Goal: Information Seeking & Learning: Learn about a topic

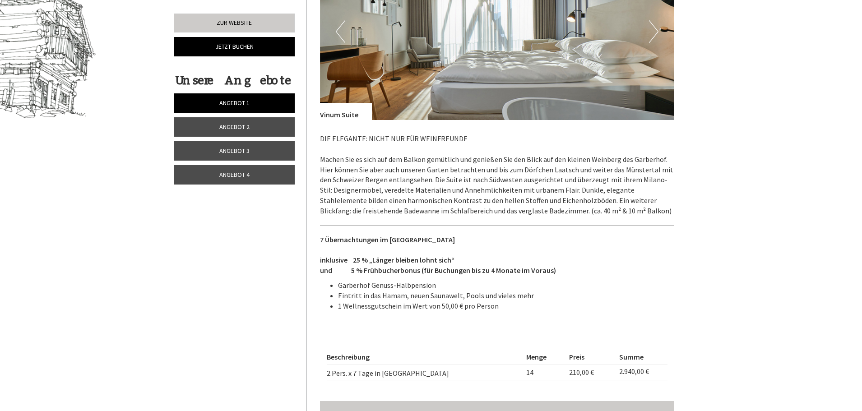
scroll to position [602, 0]
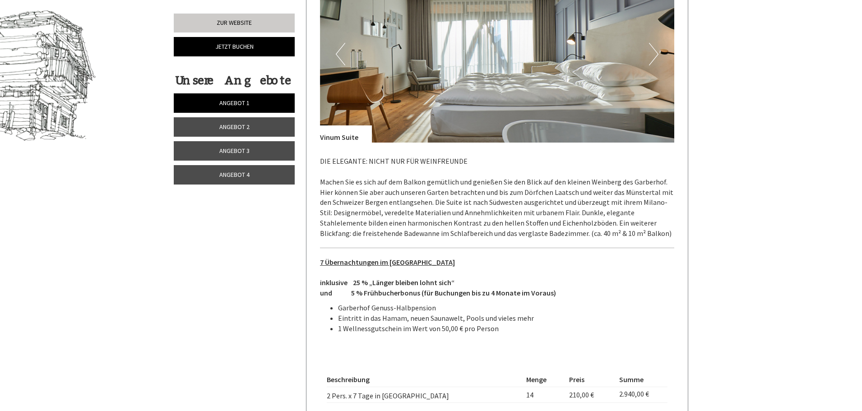
click at [235, 102] on span "Angebot 1" at bounding box center [234, 103] width 30 height 8
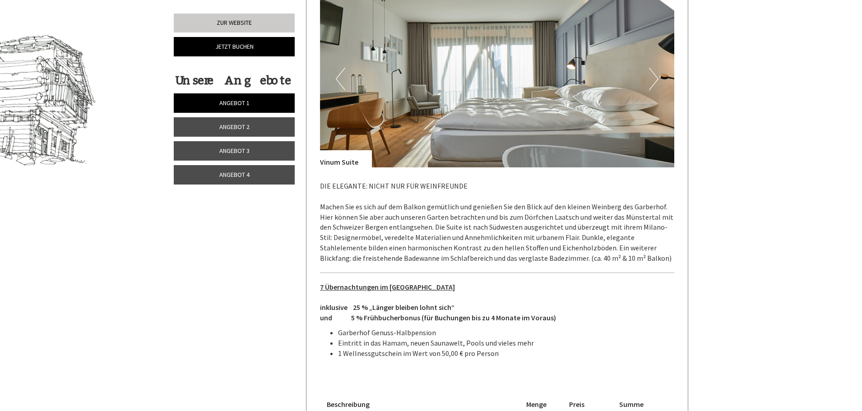
click at [236, 130] on span "Angebot 2" at bounding box center [234, 127] width 30 height 8
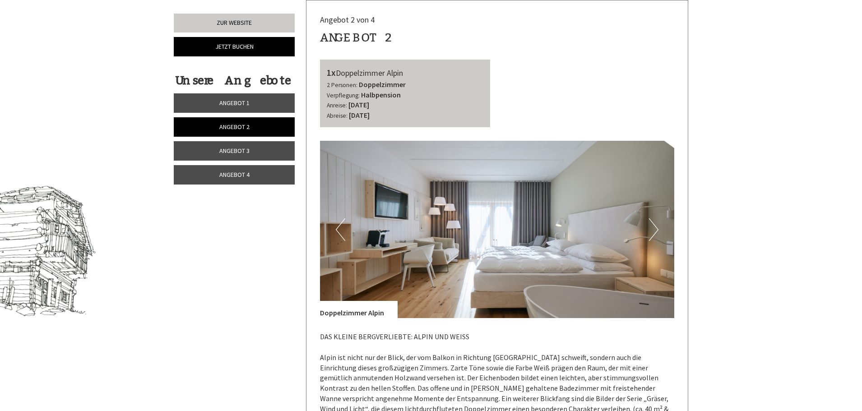
click at [255, 152] on link "Angebot 3" at bounding box center [234, 150] width 121 height 19
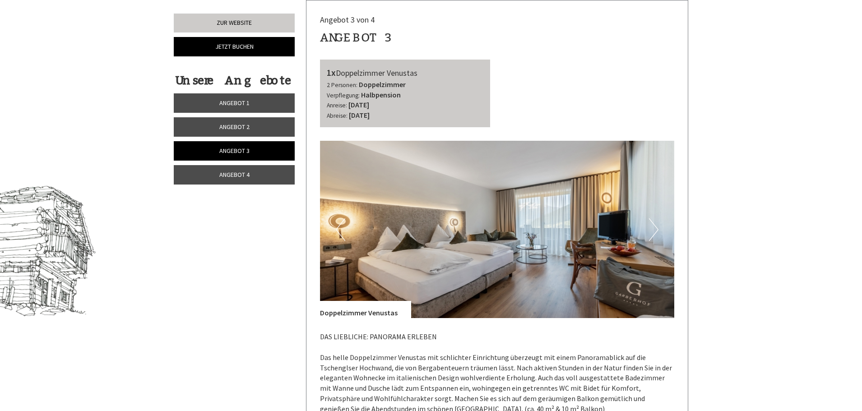
click at [248, 171] on span "Angebot 4" at bounding box center [234, 175] width 30 height 8
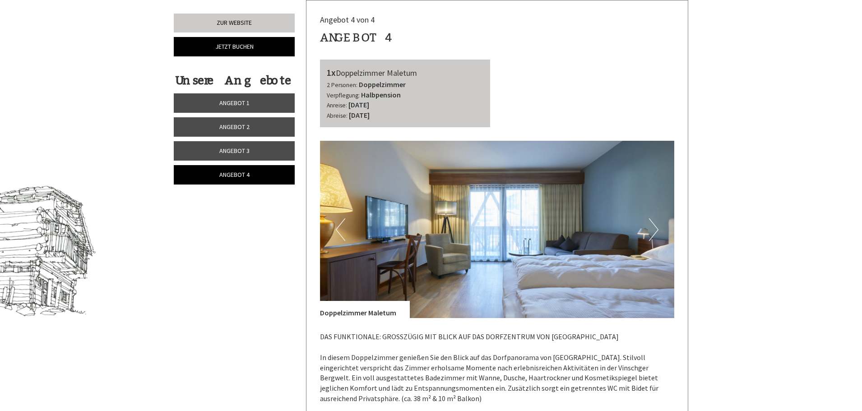
click at [244, 103] on span "Angebot 1" at bounding box center [234, 103] width 30 height 8
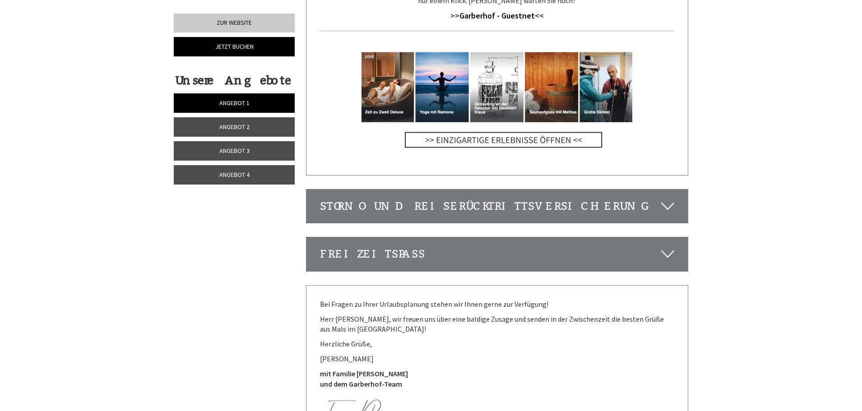
scroll to position [2081, 0]
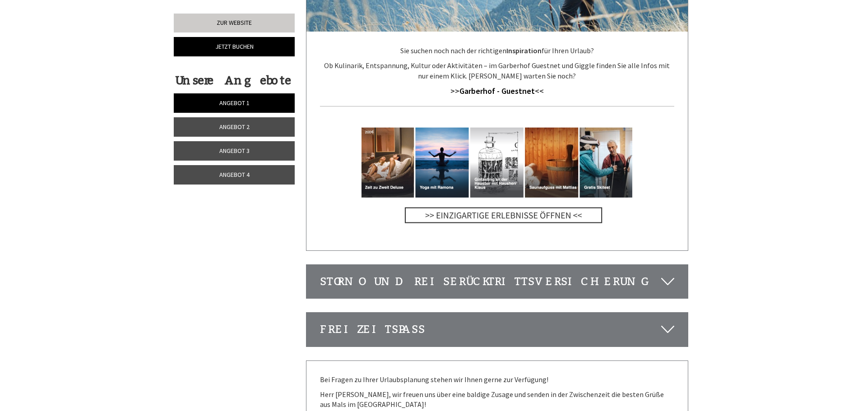
click at [666, 274] on icon at bounding box center [667, 281] width 13 height 15
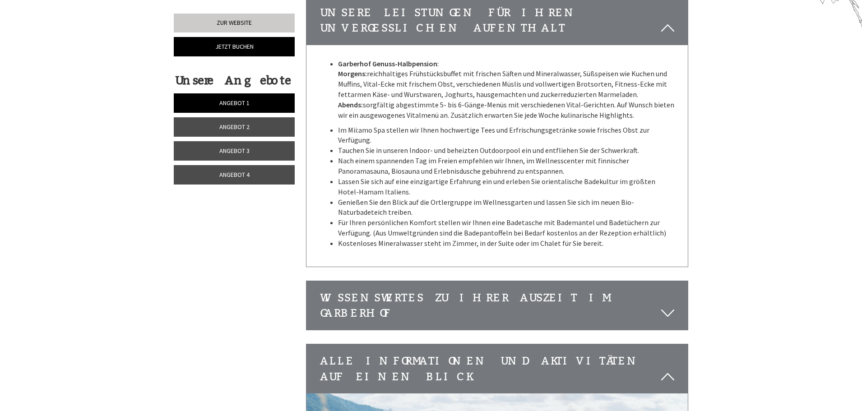
scroll to position [1253, 0]
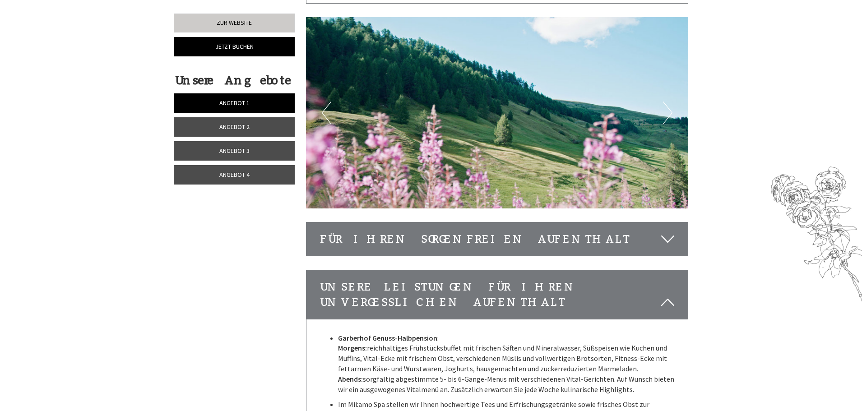
click at [671, 232] on icon at bounding box center [667, 239] width 13 height 15
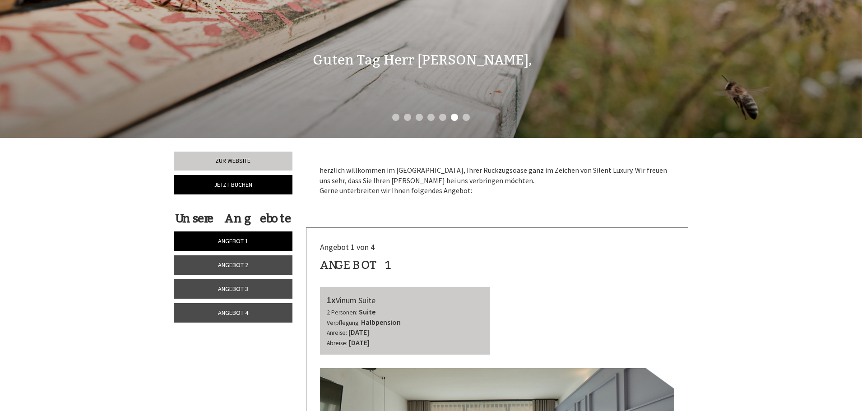
scroll to position [200, 0]
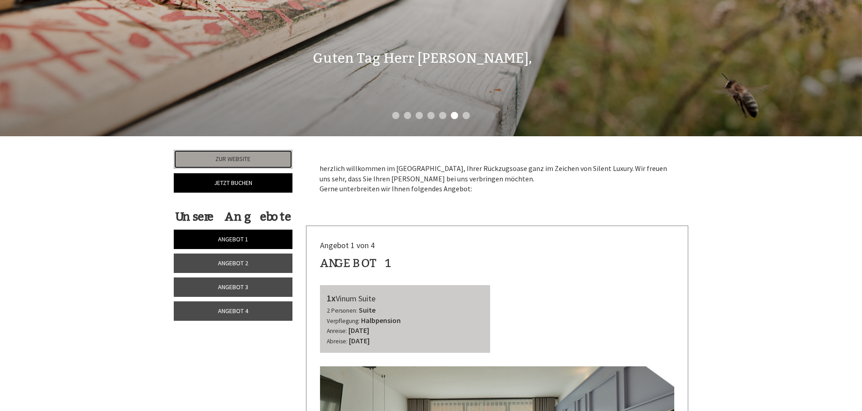
click at [244, 162] on link "Zur Website" at bounding box center [233, 159] width 119 height 19
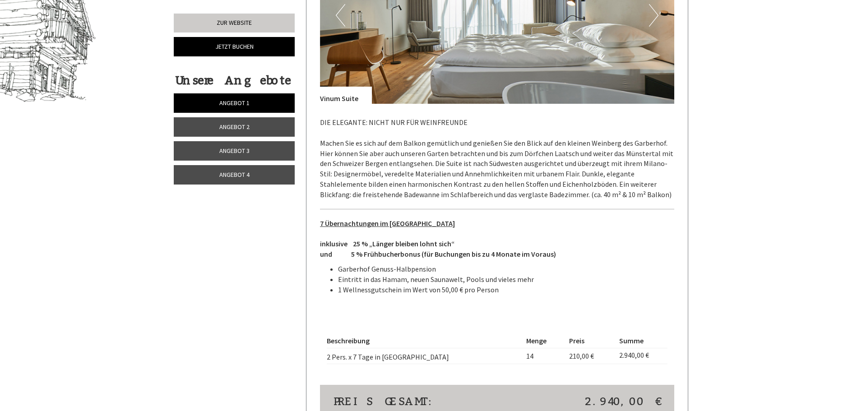
scroll to position [677, 0]
